Goal: Check status: Check status

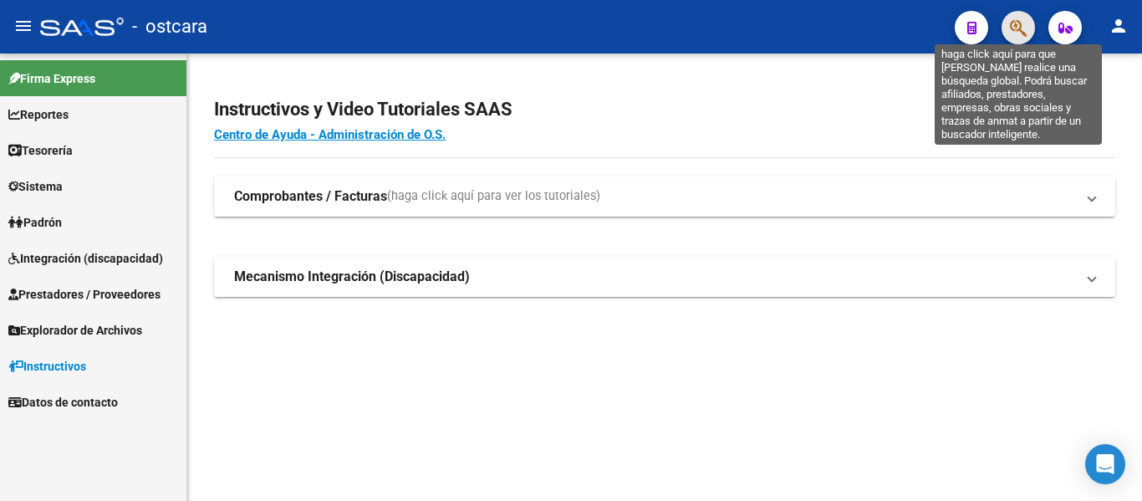
click at [1020, 28] on icon "button" at bounding box center [1018, 27] width 17 height 19
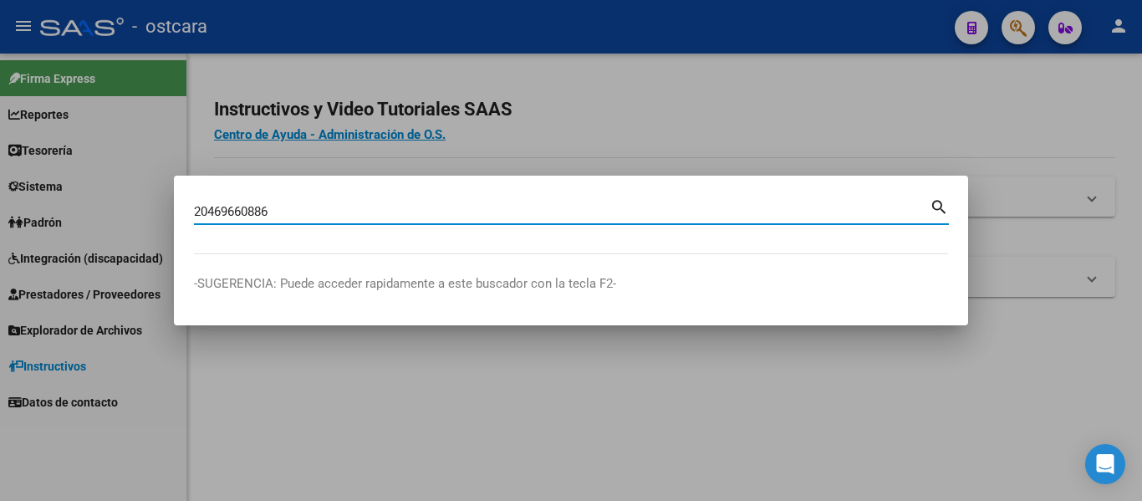
type input "20469660886"
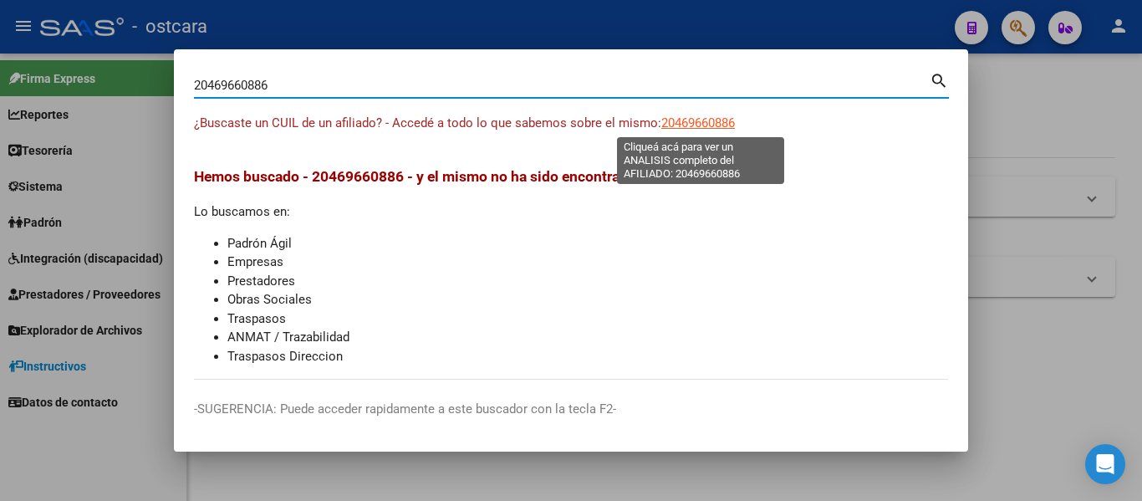
click at [726, 119] on span "20469660886" at bounding box center [698, 122] width 74 height 15
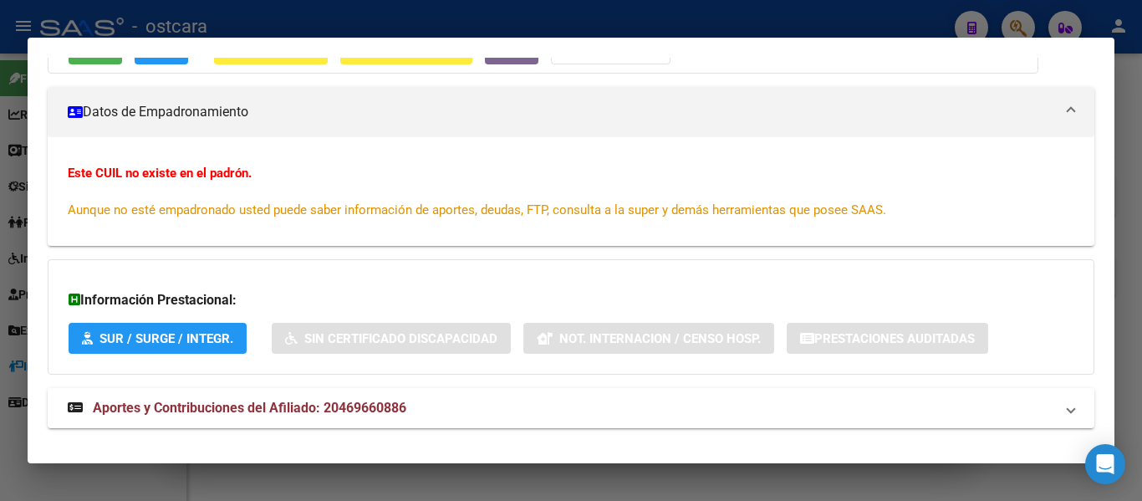
scroll to position [225, 0]
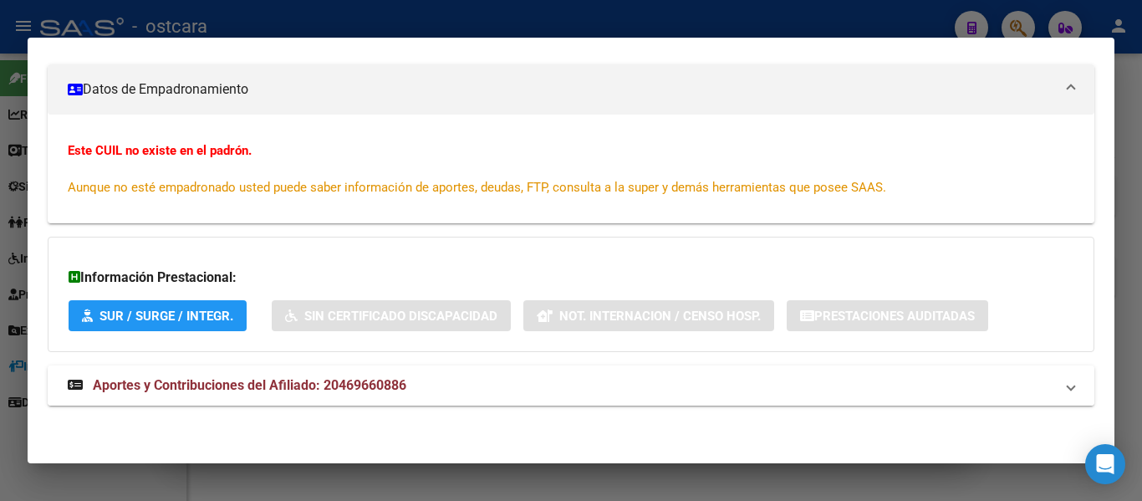
click at [255, 382] on span "Aportes y Contribuciones del Afiliado: 20469660886" at bounding box center [249, 385] width 313 height 16
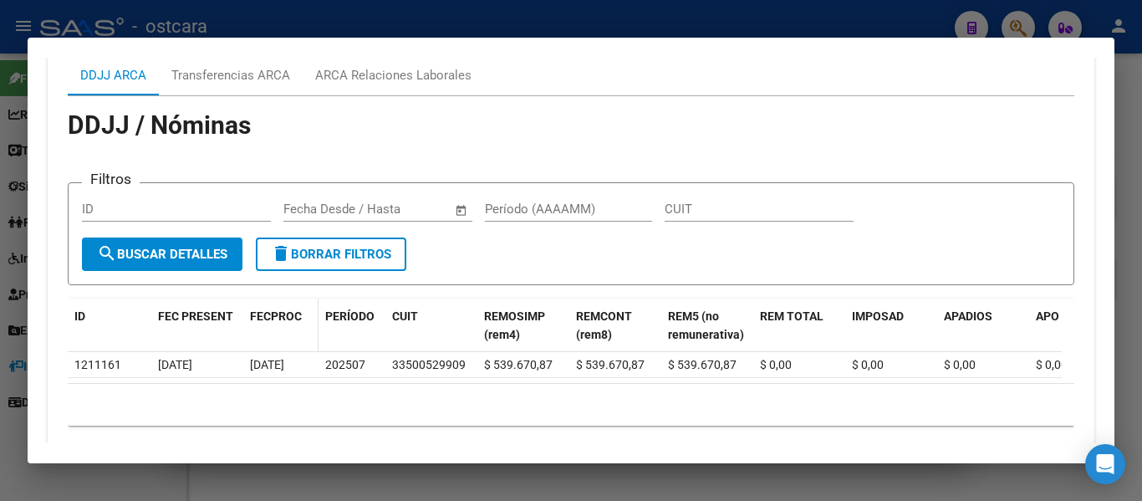
scroll to position [643, 0]
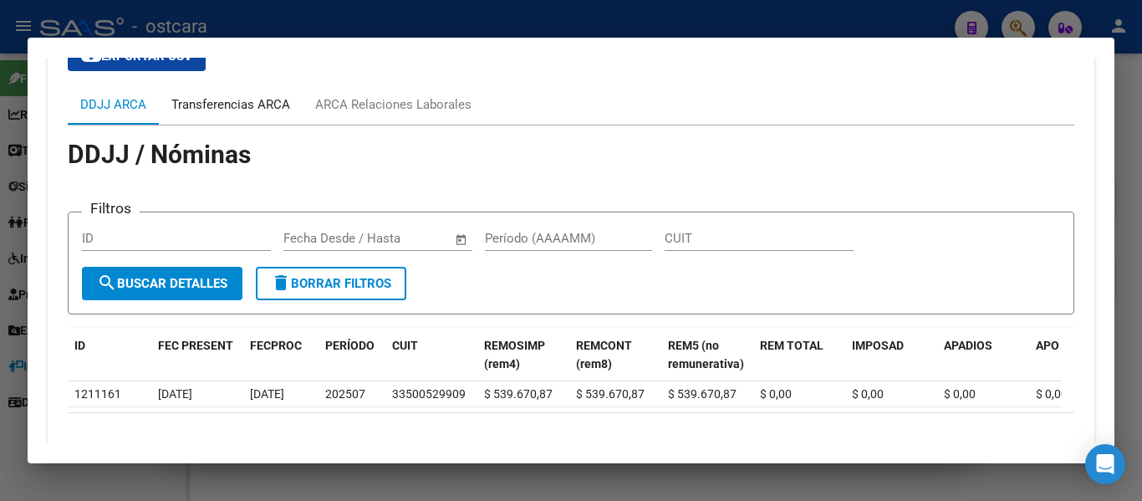
click at [218, 95] on div "Transferencias ARCA" at bounding box center [230, 104] width 119 height 18
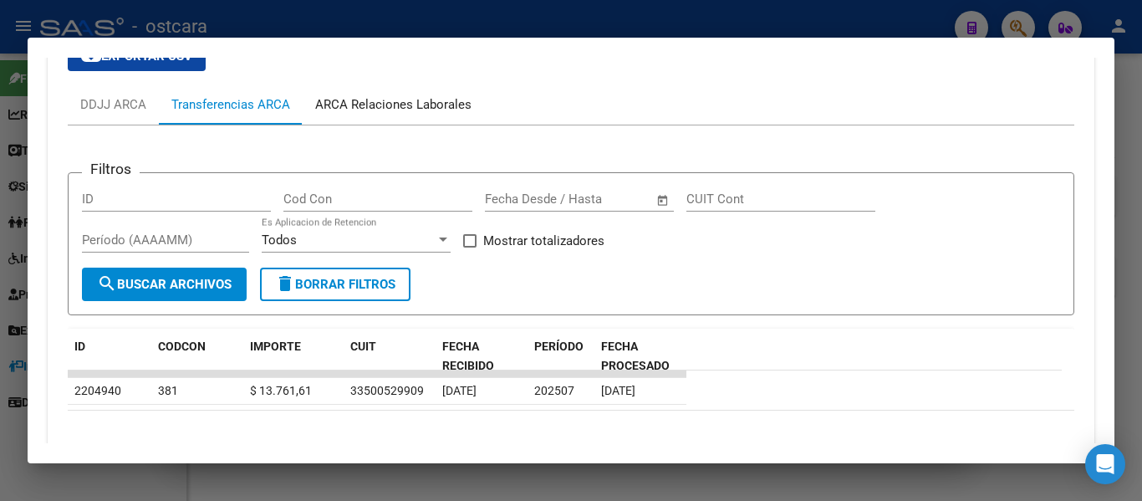
click at [387, 97] on div "ARCA Relaciones Laborales" at bounding box center [393, 104] width 156 height 18
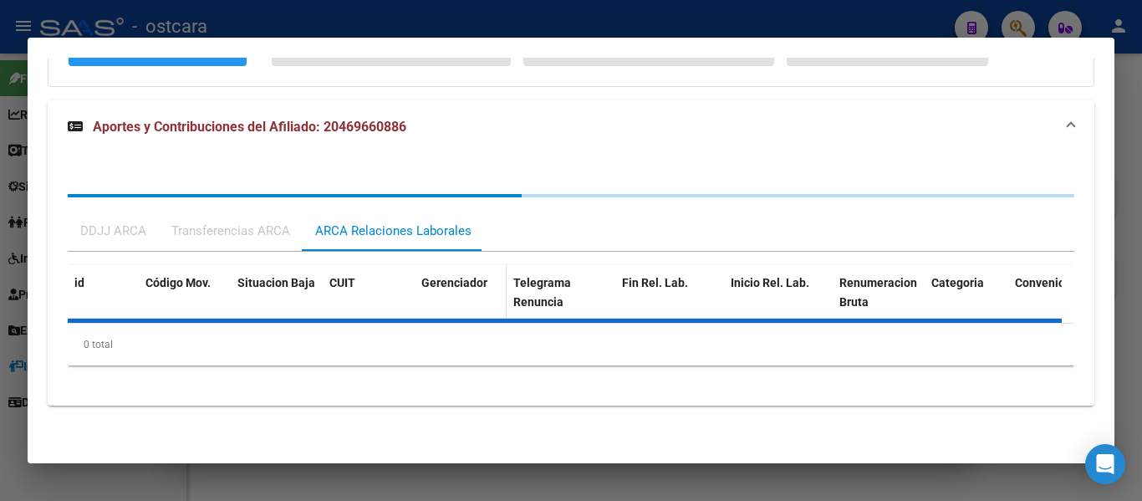
scroll to position [567, 0]
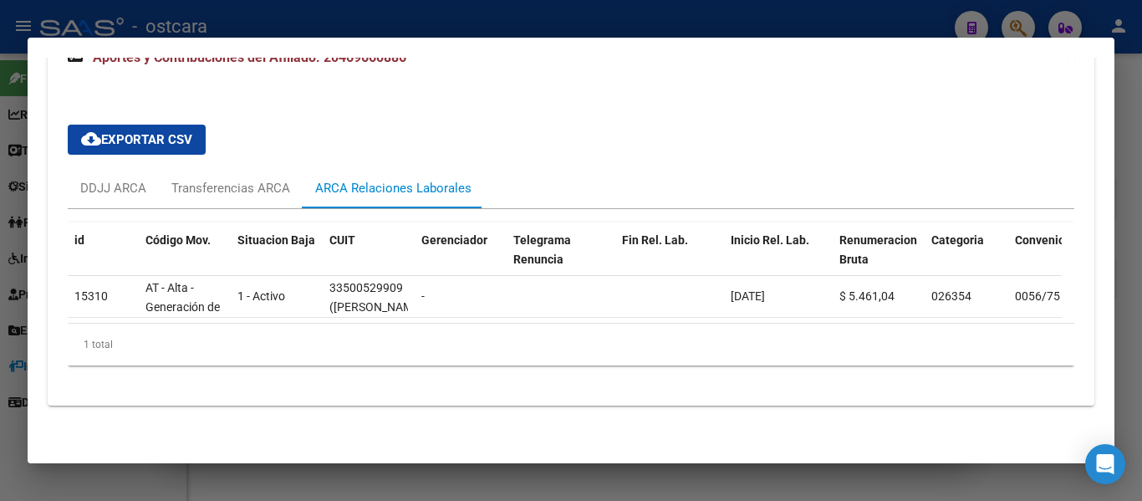
click at [651, 14] on div at bounding box center [571, 250] width 1142 height 501
